Goal: Task Accomplishment & Management: Manage account settings

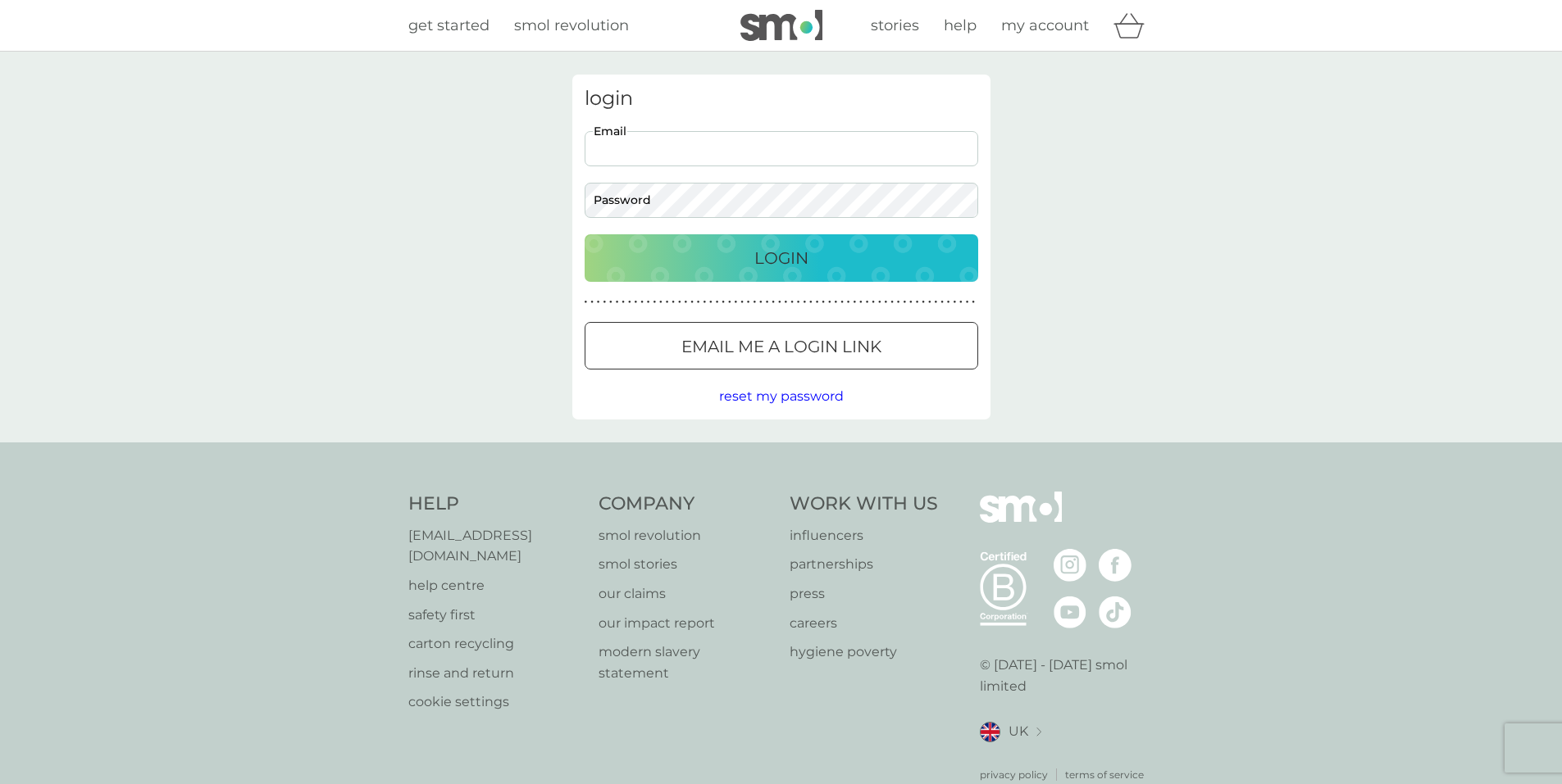
click at [684, 151] on input "Email" at bounding box center [782, 148] width 394 height 35
drag, startPoint x: 731, startPoint y: 151, endPoint x: 781, endPoint y: 149, distance: 50.0
click at [781, 149] on input "thewilkis@hotmail.co.ukdyrzyf-" at bounding box center [782, 148] width 394 height 35
click at [761, 243] on button "Login" at bounding box center [782, 258] width 394 height 48
click at [813, 152] on input "thewilkis@hotmail.co.ukdyrzyf-" at bounding box center [782, 148] width 394 height 35
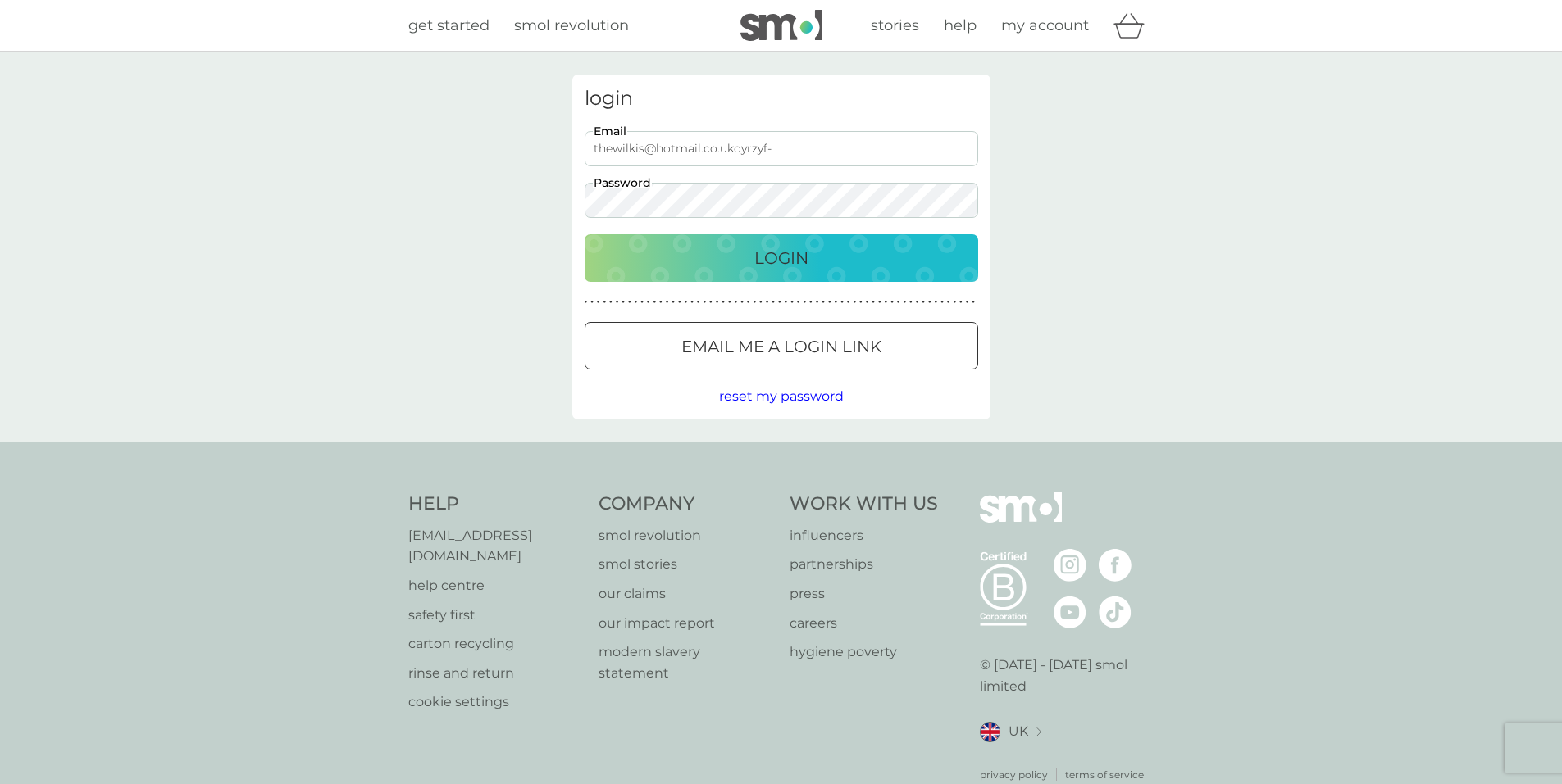
drag, startPoint x: 735, startPoint y: 147, endPoint x: 801, endPoint y: 146, distance: 66.0
click at [801, 146] on input "thewilkis@hotmail.co.ukdyrzyf-" at bounding box center [782, 148] width 394 height 35
type input "thewilkis@hotmail.co.uk"
click at [826, 257] on div "Login" at bounding box center [781, 257] width 361 height 26
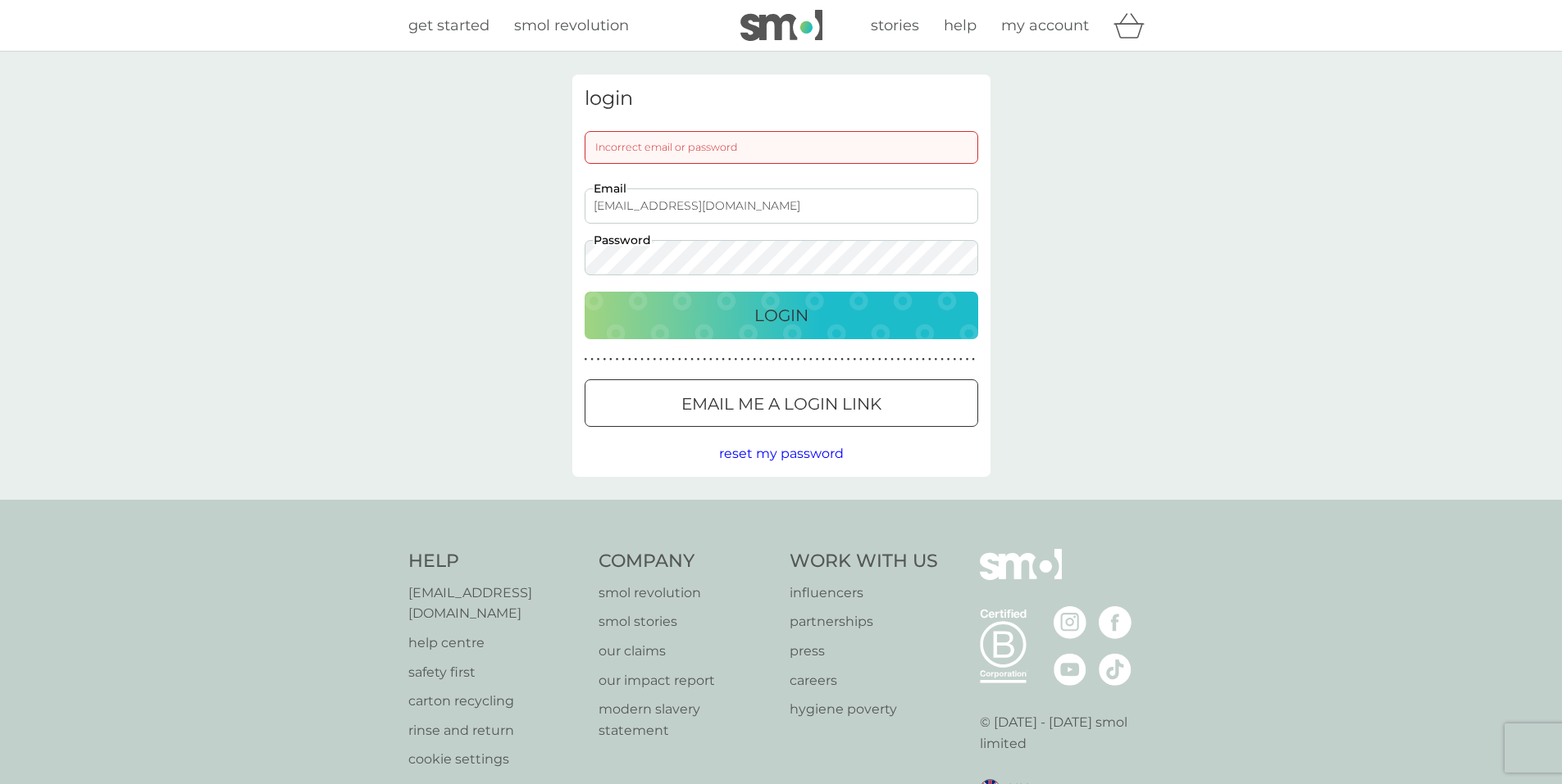
click at [806, 309] on p "Login" at bounding box center [781, 315] width 54 height 26
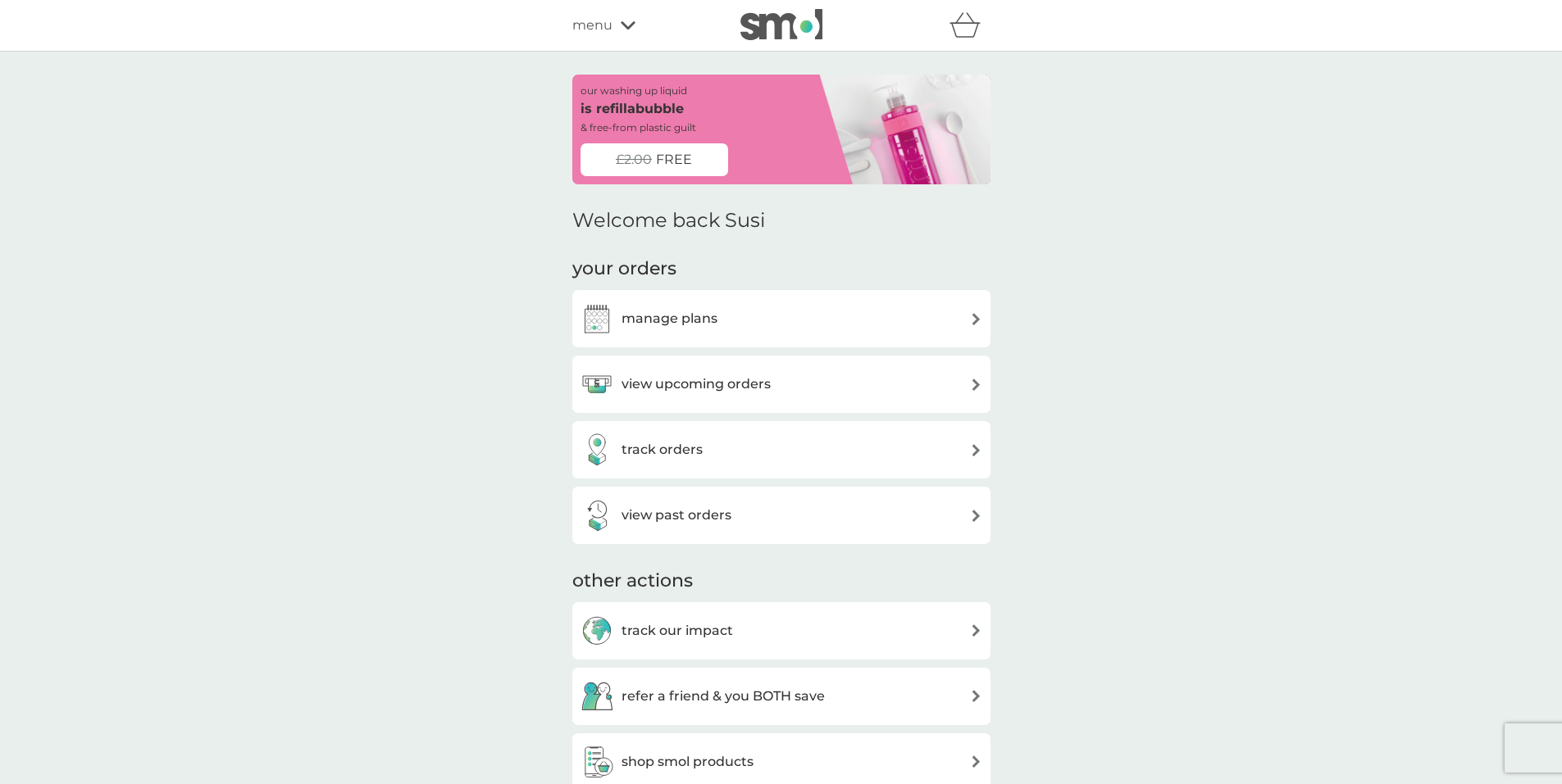
click at [671, 317] on h3 "manage plans" at bounding box center [669, 319] width 95 height 21
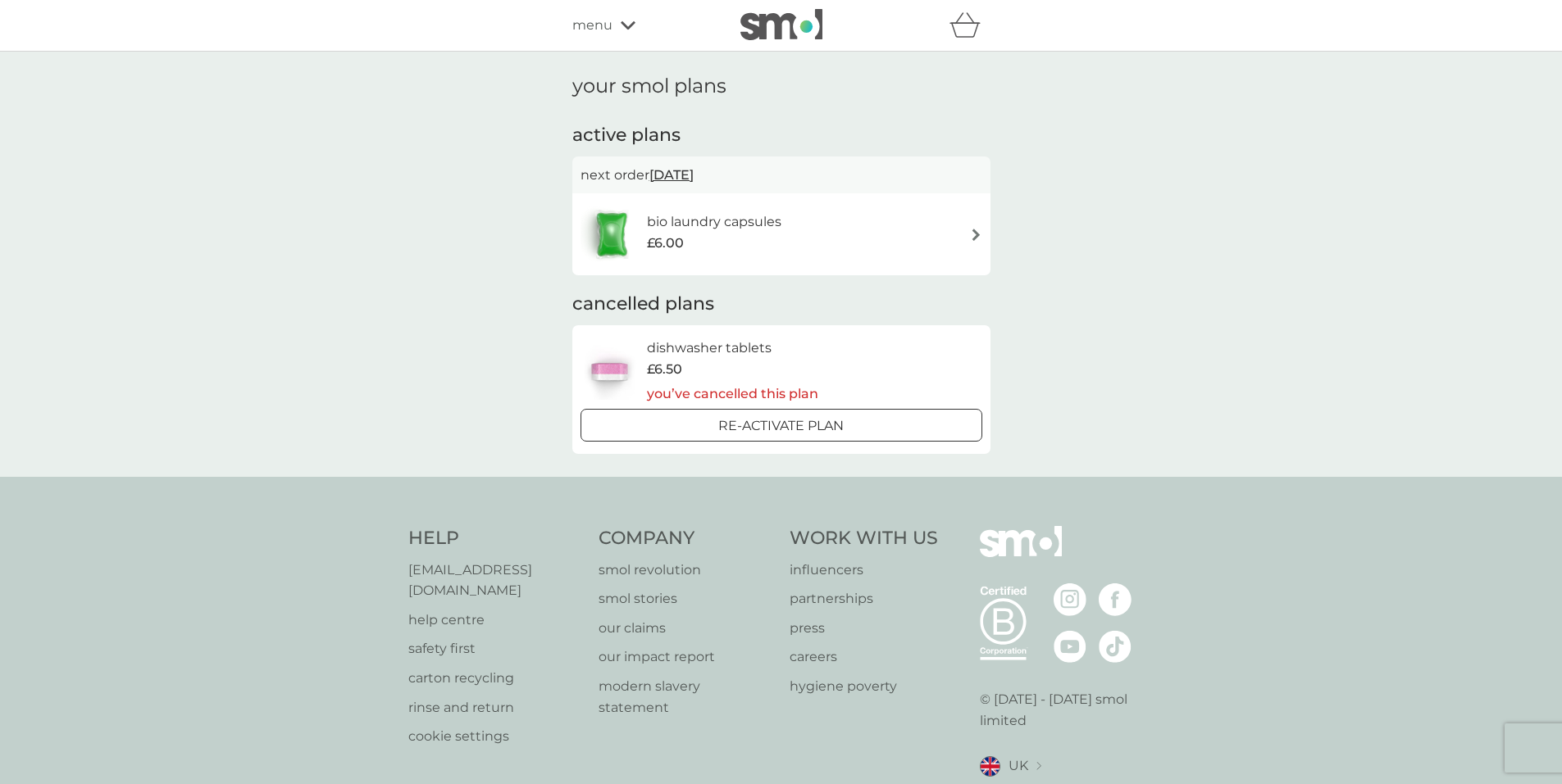
click at [979, 233] on img at bounding box center [975, 234] width 12 height 12
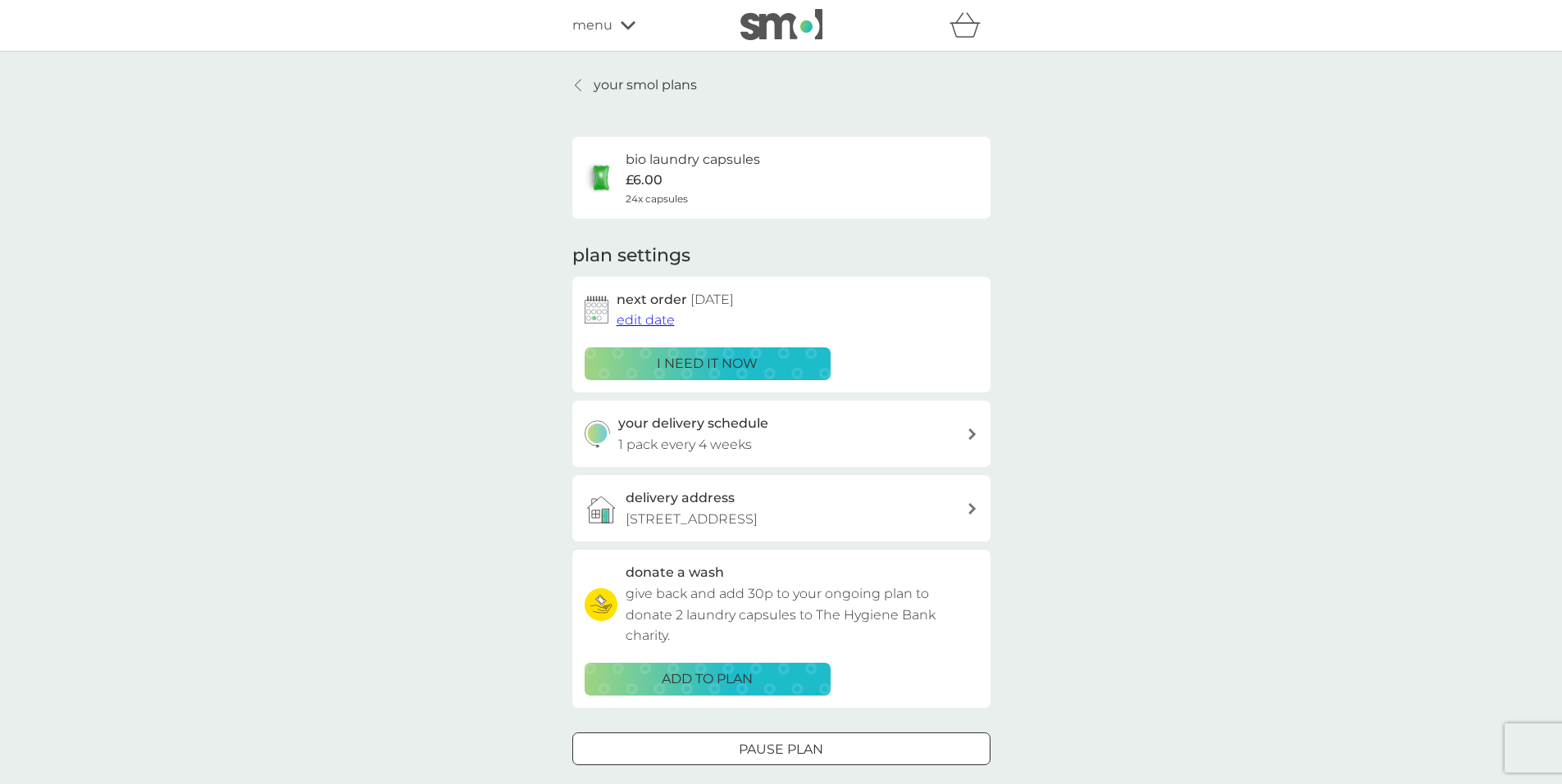
click at [969, 437] on icon at bounding box center [973, 434] width 9 height 11
select select "28"
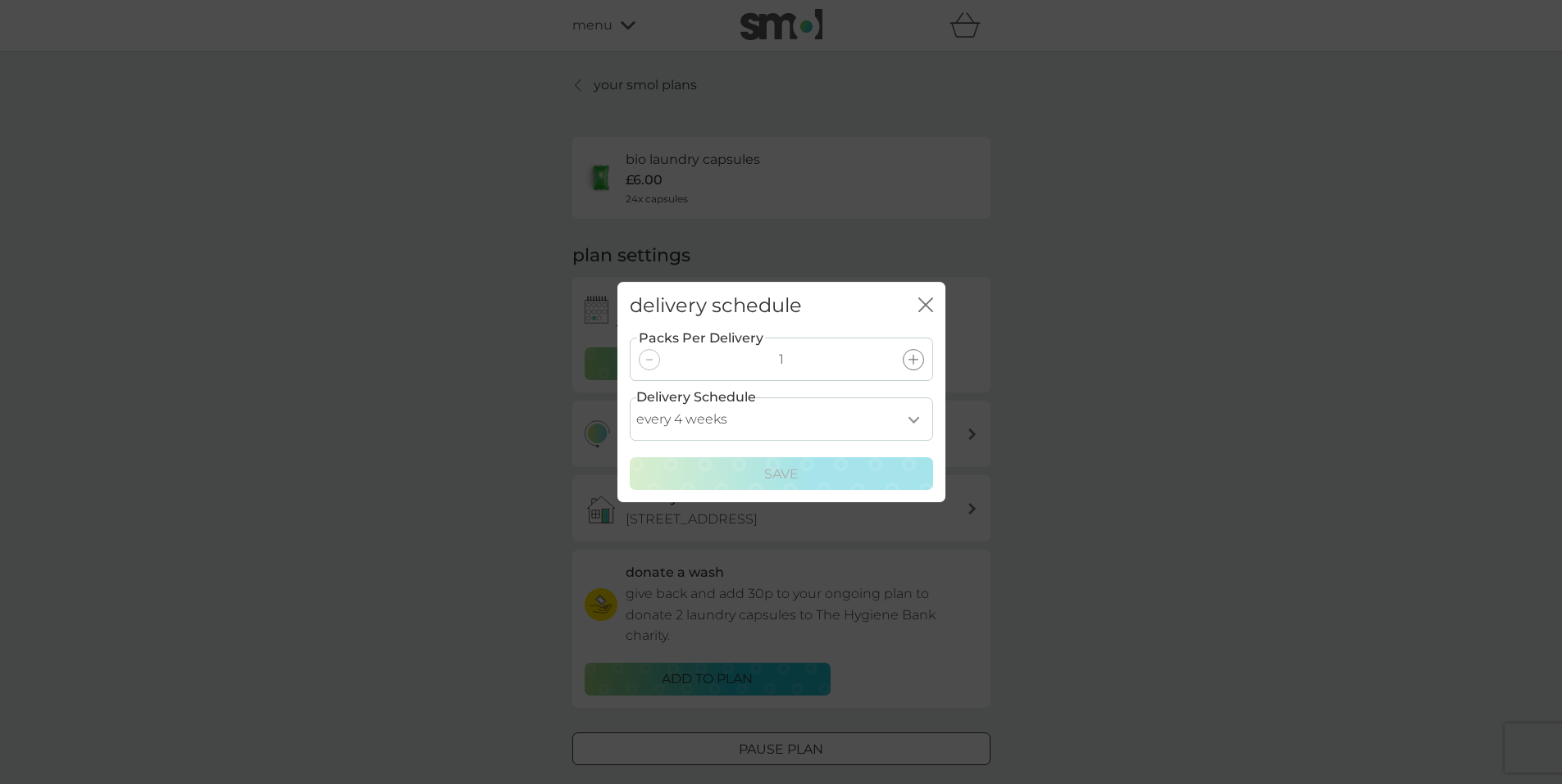
click at [917, 418] on select "every 1 week every 2 weeks every 3 weeks every 4 weeks every 5 weeks every 6 we…" at bounding box center [781, 418] width 304 height 43
click at [1432, 461] on div "delivery schedule close Packs Per Delivery 1 Delivery Schedule every 1 week eve…" at bounding box center [781, 392] width 1562 height 784
